Goal: Find specific page/section: Find specific page/section

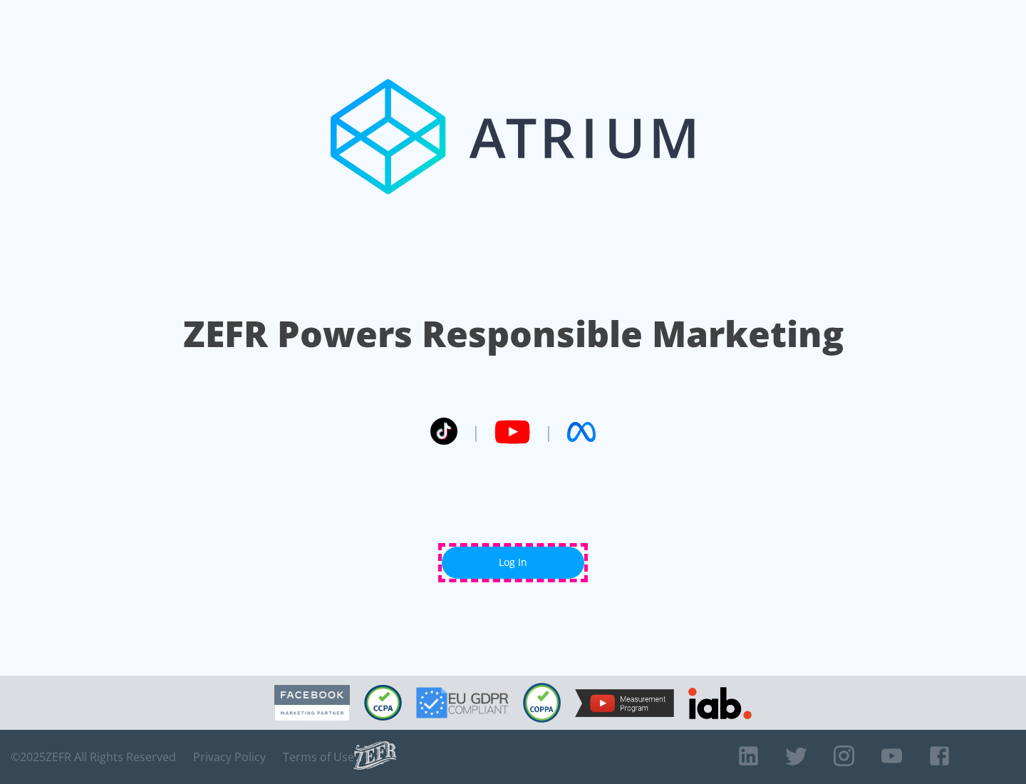
click at [513, 562] on link "Log In" at bounding box center [513, 563] width 143 height 32
